Goal: Ask a question

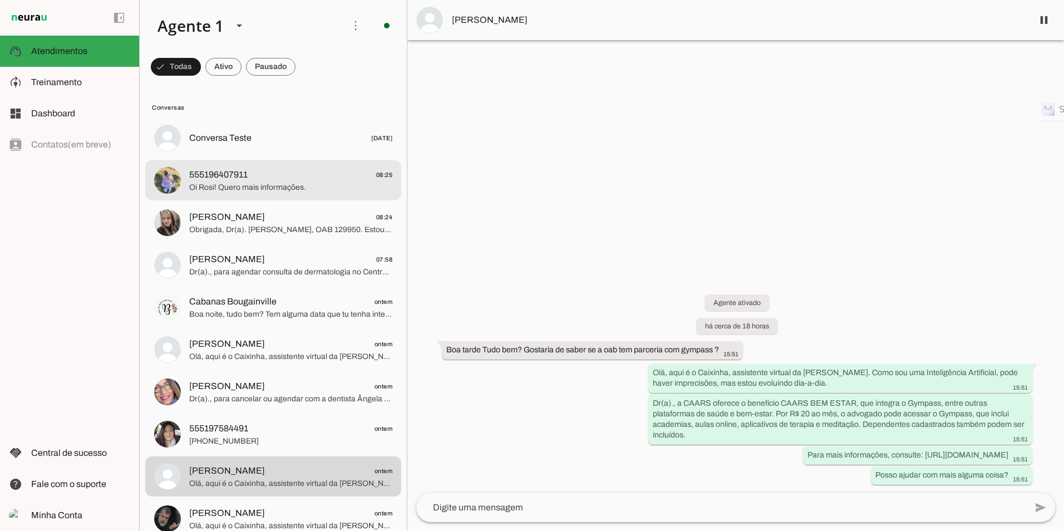
click at [240, 192] on span "Oi Rosi! Quero mais informações." at bounding box center [290, 187] width 203 height 11
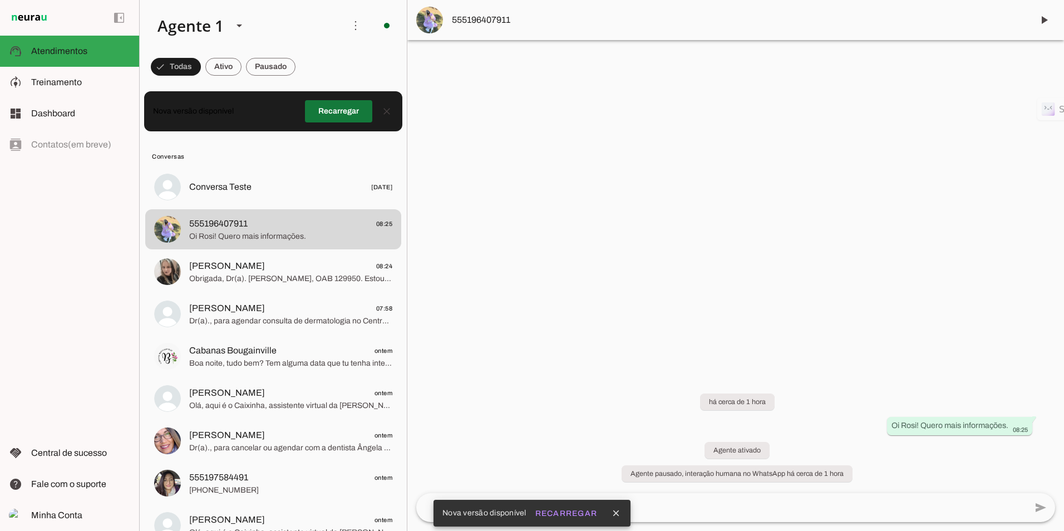
click at [362, 110] on span at bounding box center [338, 111] width 67 height 27
